Goal: Task Accomplishment & Management: Manage account settings

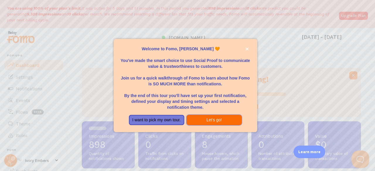
click at [208, 118] on button "Let's go!" at bounding box center [213, 120] width 55 height 11
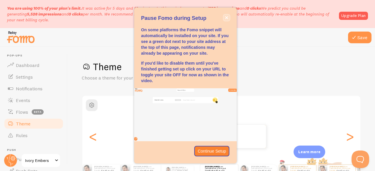
click at [227, 18] on icon "close," at bounding box center [226, 17] width 3 height 3
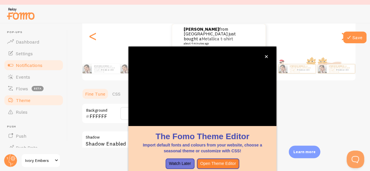
scroll to position [85, 0]
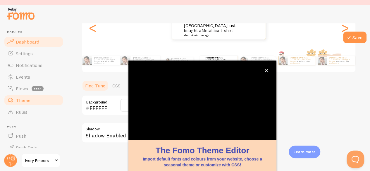
click at [30, 45] on link "Dashboard" at bounding box center [34, 42] width 60 height 12
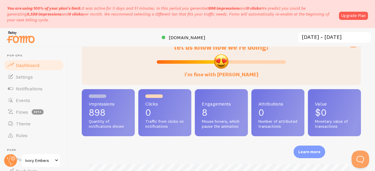
scroll to position [32, 0]
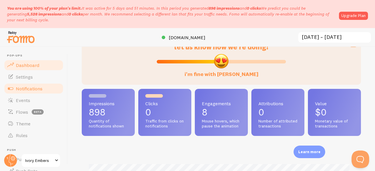
click at [28, 85] on link "Notifications" at bounding box center [34, 89] width 60 height 12
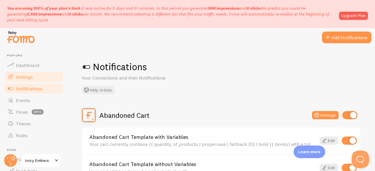
click at [30, 78] on span "Settings" at bounding box center [24, 77] width 17 height 6
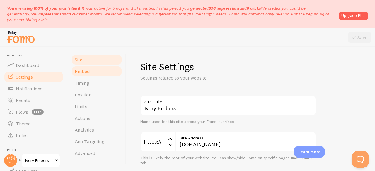
click at [96, 72] on link "Embed" at bounding box center [96, 72] width 51 height 12
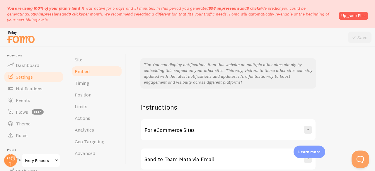
scroll to position [171, 0]
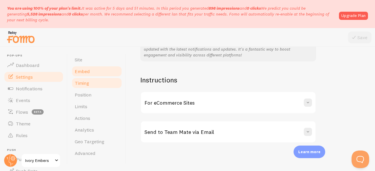
click at [96, 85] on link "Timing" at bounding box center [96, 83] width 51 height 12
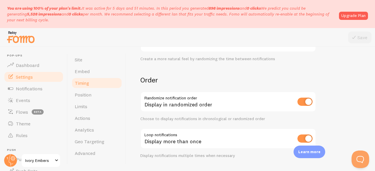
scroll to position [203, 0]
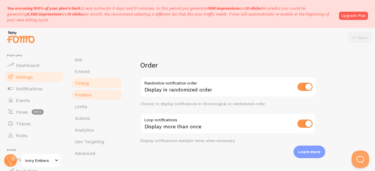
click at [96, 92] on link "Position" at bounding box center [96, 95] width 51 height 12
